Goal: Find specific page/section: Find specific page/section

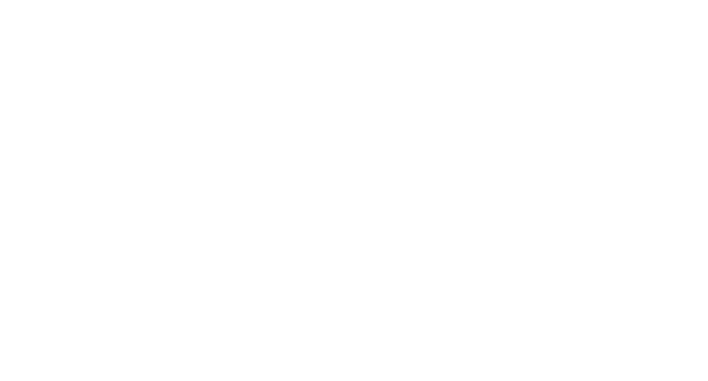
select select "*"
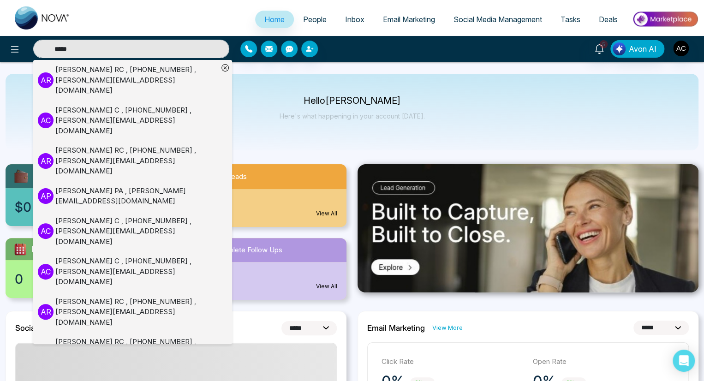
type input "*****"
click at [125, 75] on div "[PERSON_NAME] RC , [PHONE_NUMBER] , [PERSON_NAME][EMAIL_ADDRESS][DOMAIN_NAME]" at bounding box center [136, 80] width 163 height 31
